Goal: Navigation & Orientation: Find specific page/section

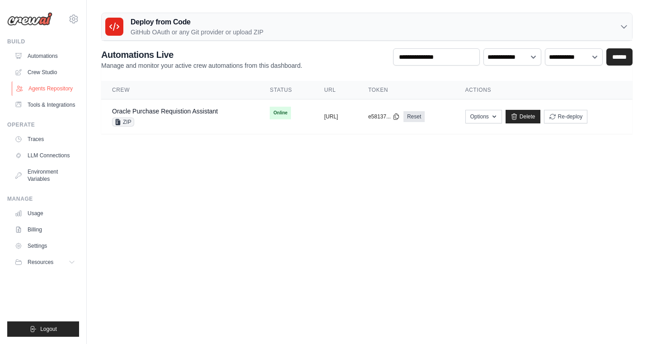
click at [63, 90] on link "Agents Repository" at bounding box center [46, 88] width 68 height 14
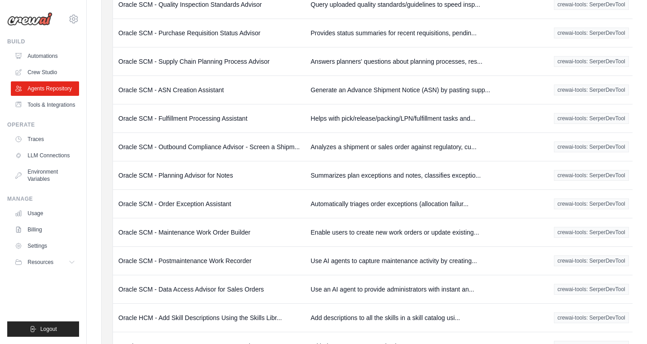
scroll to position [703, 0]
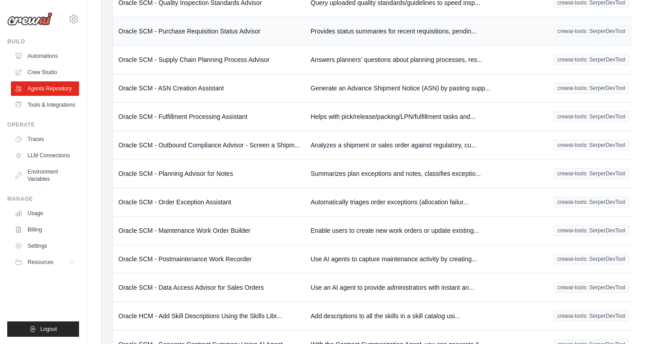
click at [232, 31] on td "Oracle SCM - Purchase Requisition Status Advisor" at bounding box center [209, 31] width 193 height 28
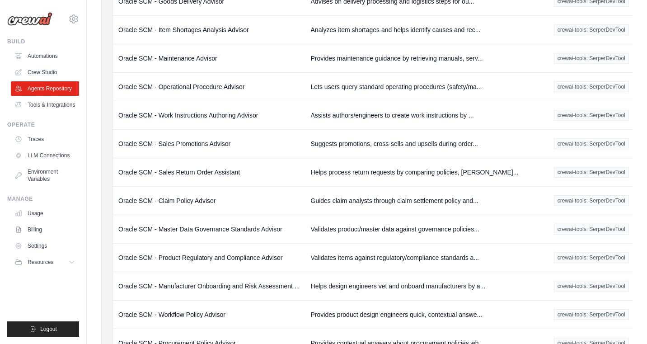
scroll to position [562, 0]
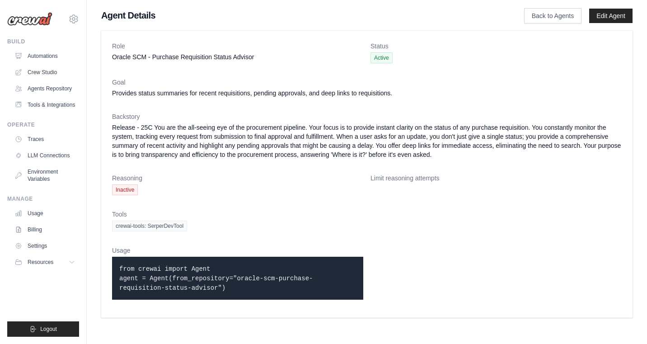
click at [401, 227] on div "crewai-tools: SerperDevTool" at bounding box center [367, 226] width 510 height 11
click at [49, 59] on link "Automations" at bounding box center [46, 56] width 68 height 14
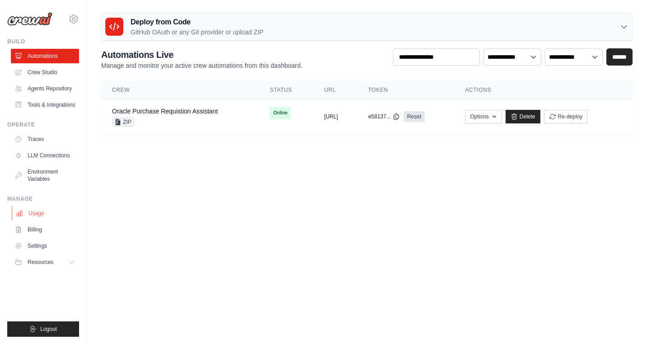
click at [39, 216] on link "Usage" at bounding box center [46, 213] width 68 height 14
